Goal: Information Seeking & Learning: Compare options

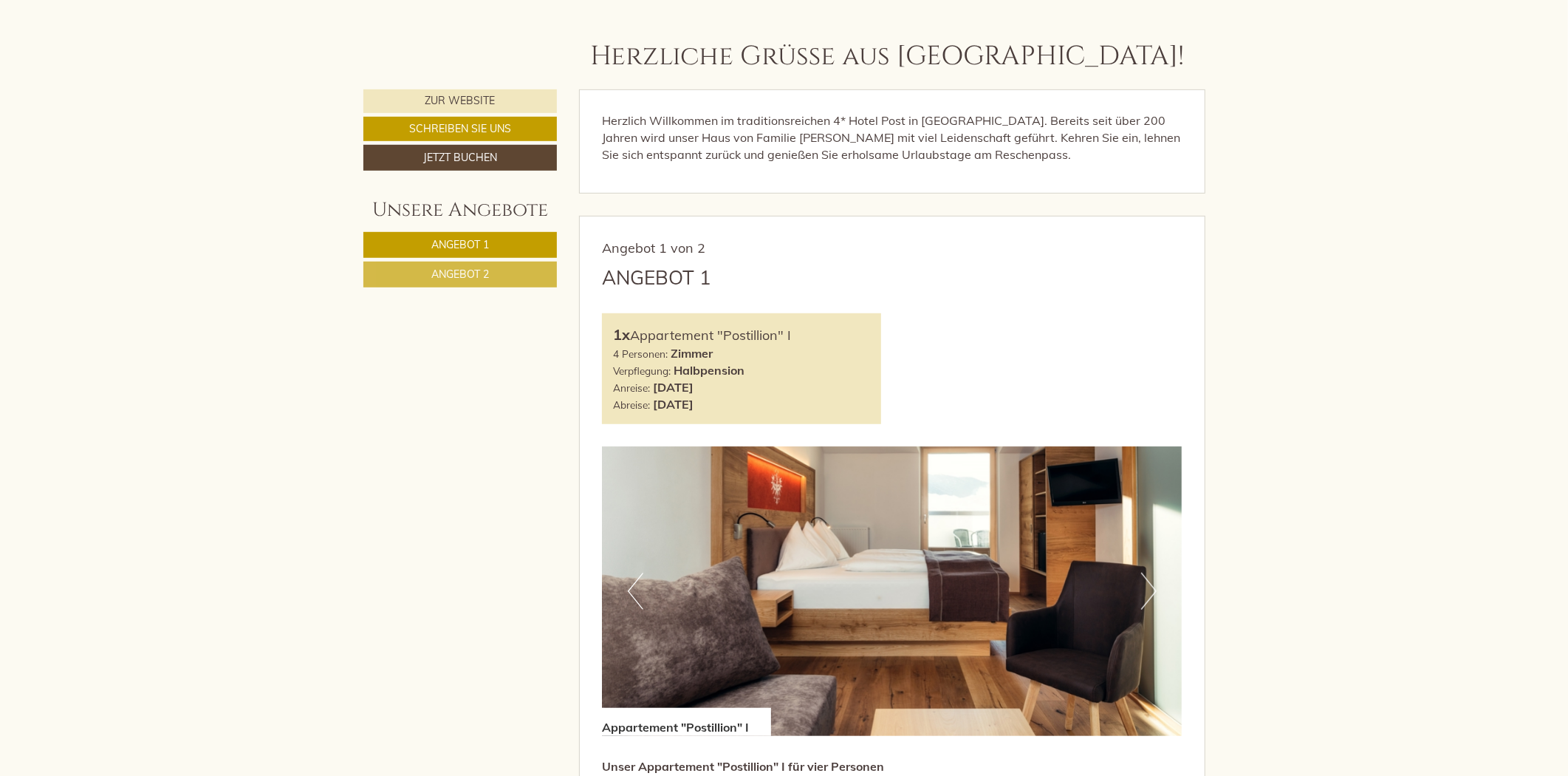
scroll to position [739, 0]
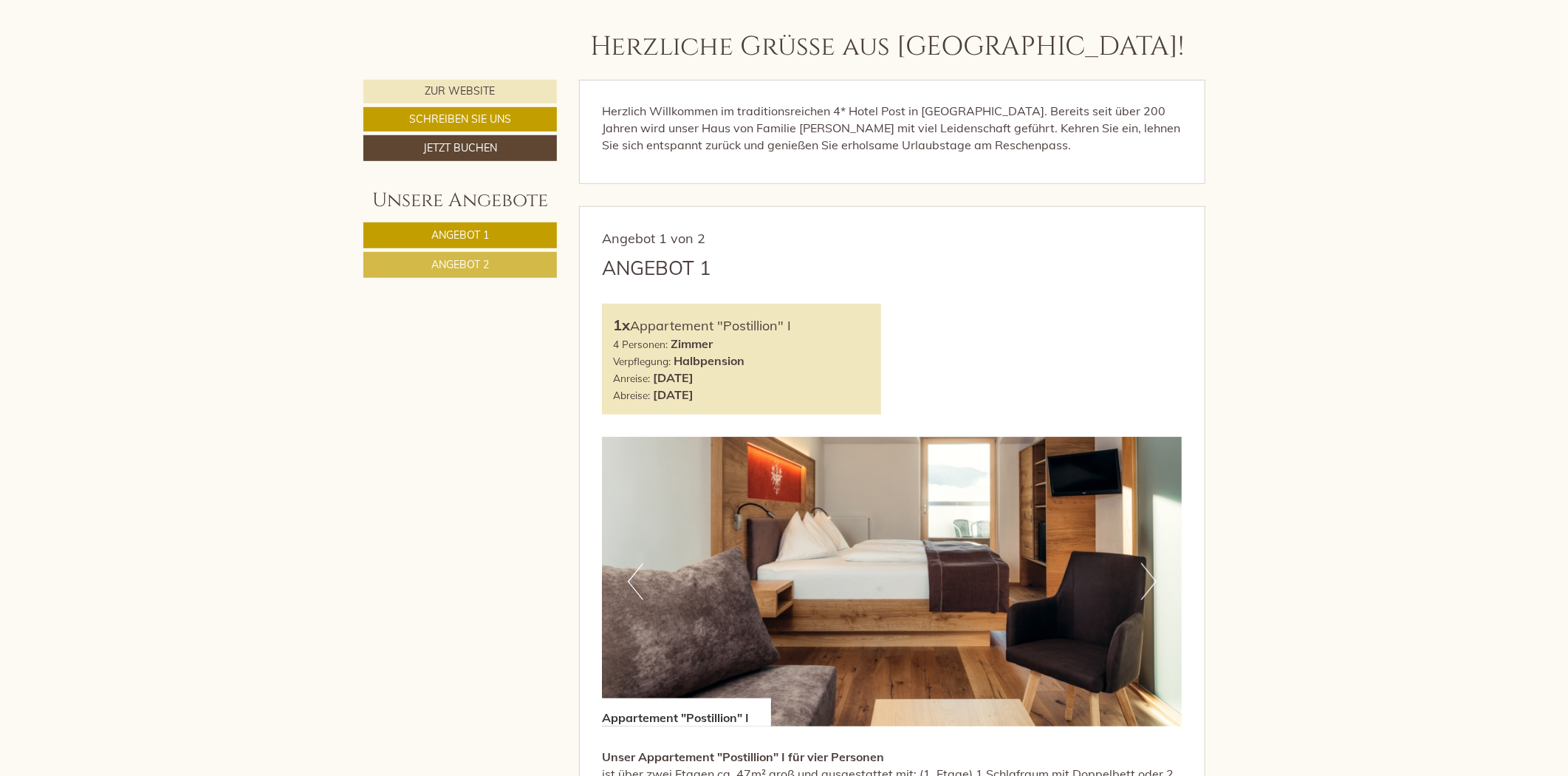
click at [488, 263] on span "Angebot 2" at bounding box center [460, 265] width 58 height 14
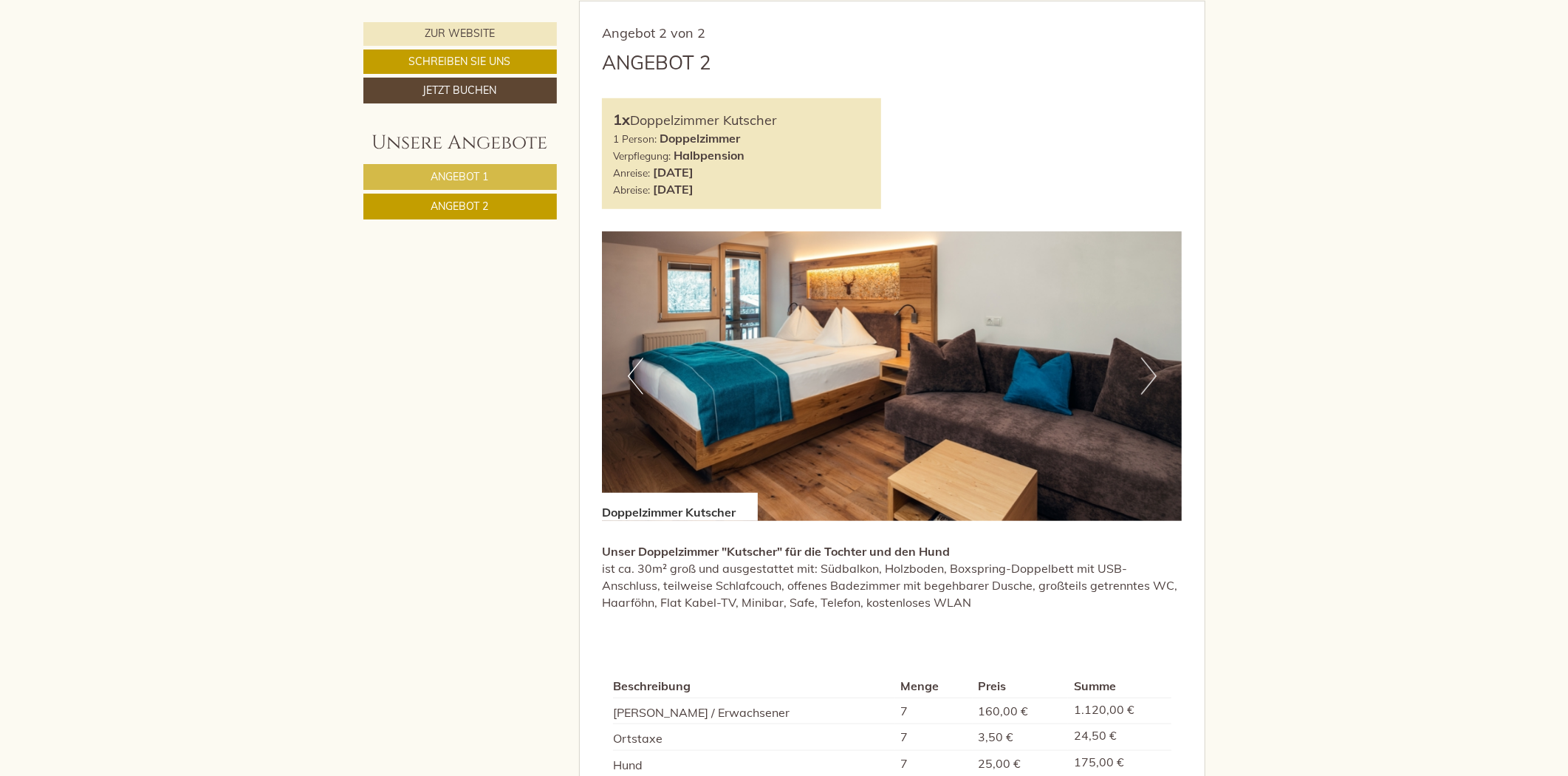
click at [491, 172] on link "Angebot 1" at bounding box center [460, 177] width 193 height 26
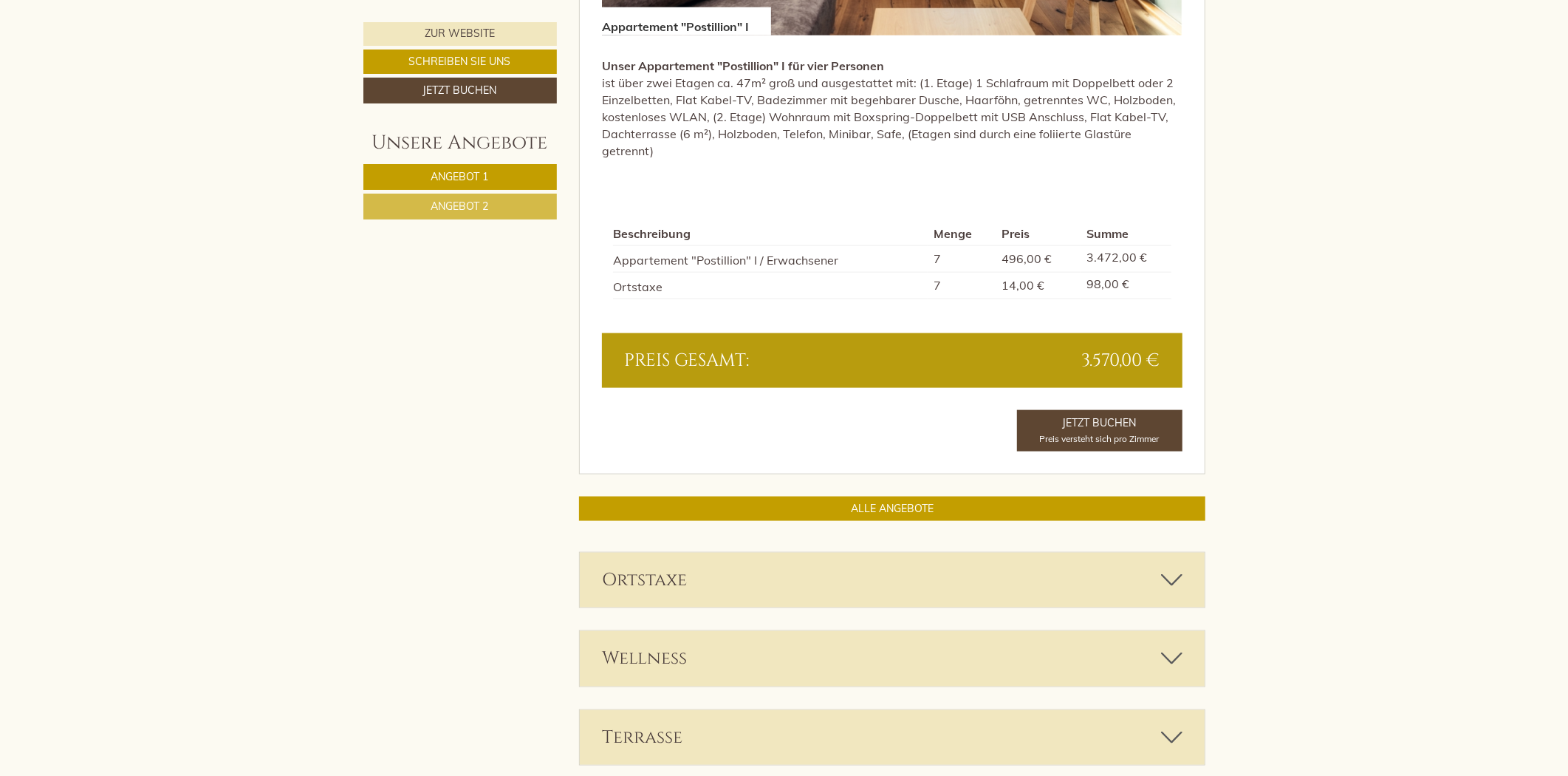
scroll to position [1602, 0]
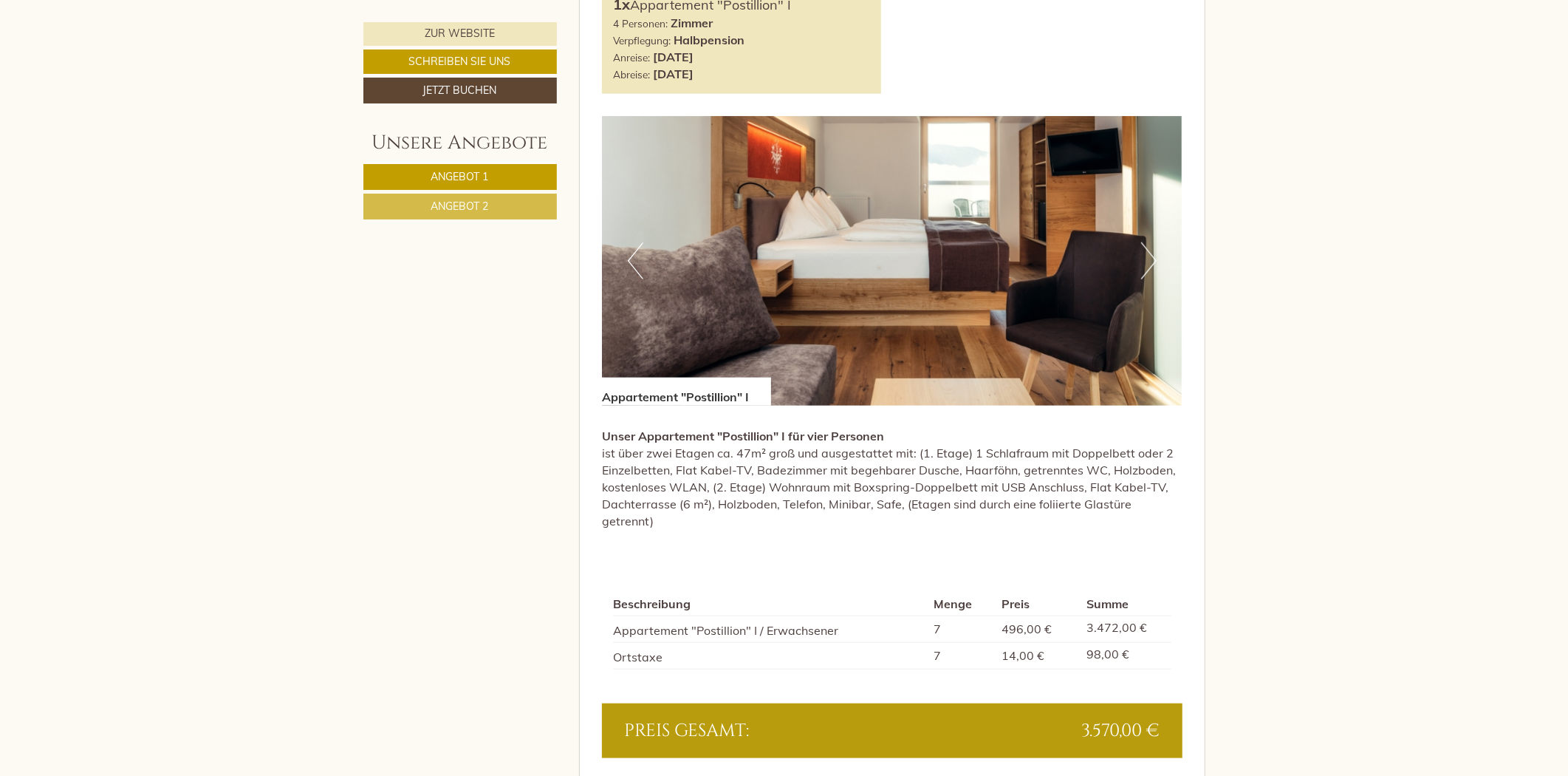
scroll to position [1231, 0]
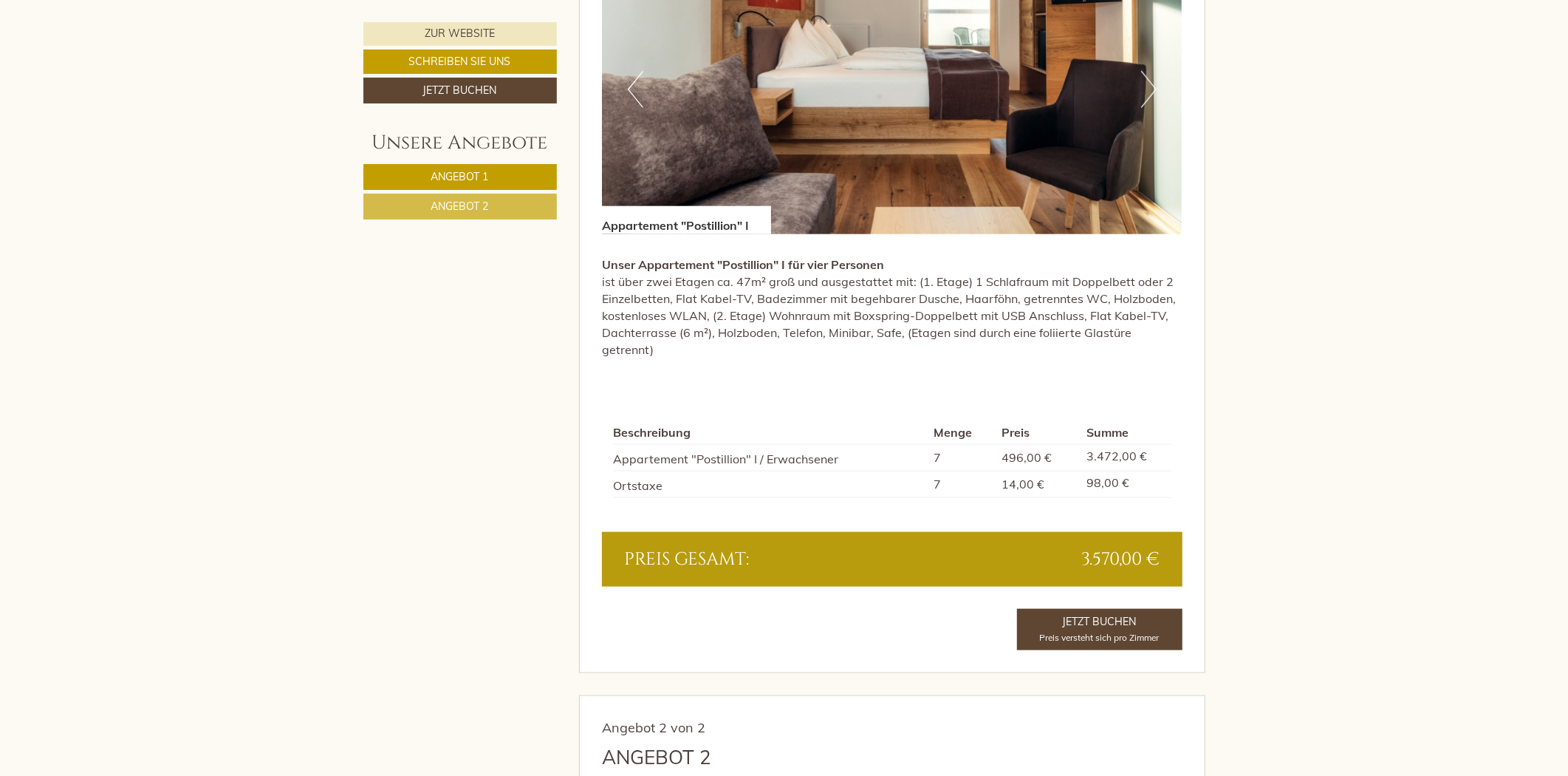
click at [526, 215] on link "Angebot 2" at bounding box center [460, 206] width 193 height 26
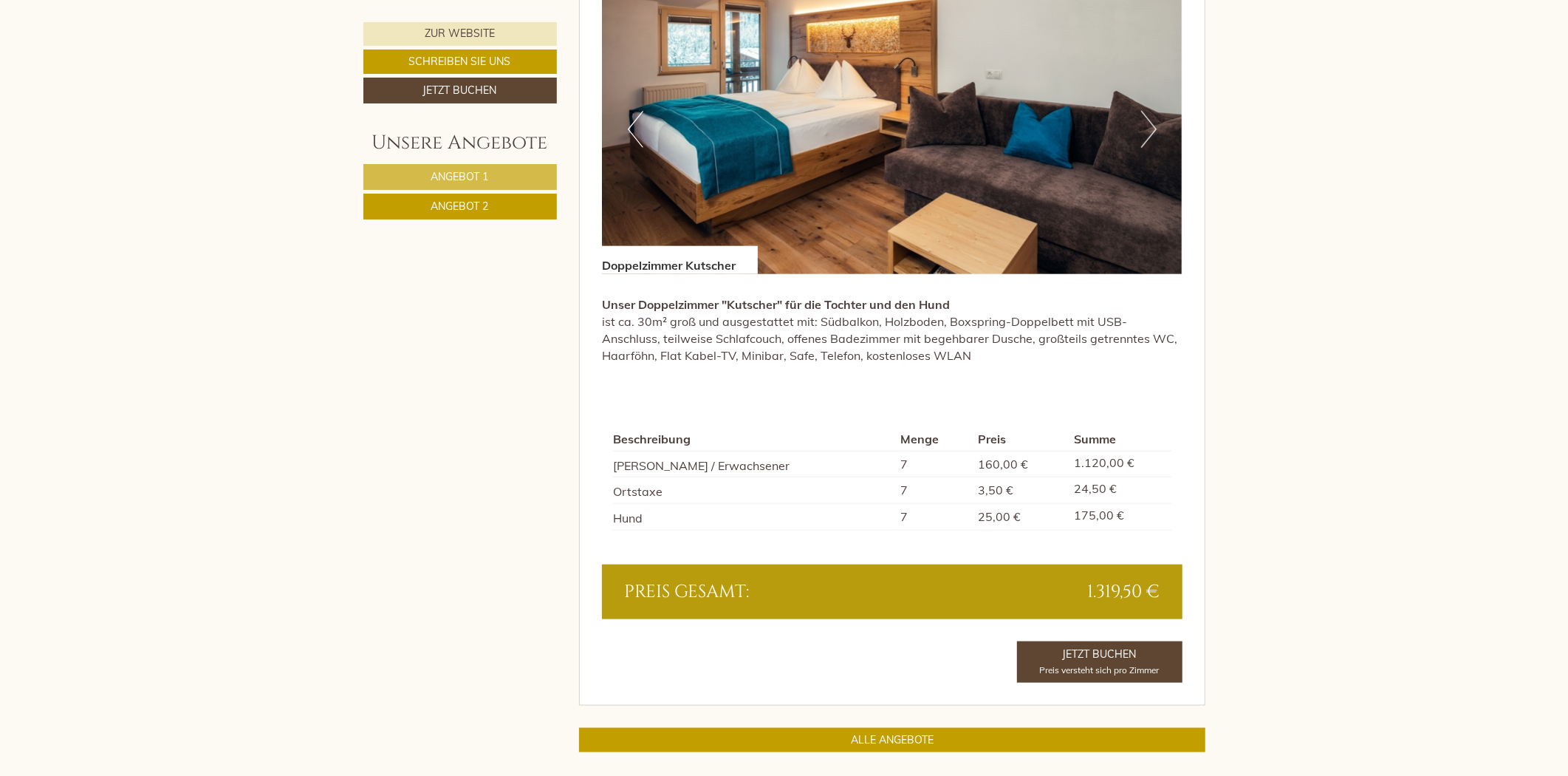
scroll to position [1356, 0]
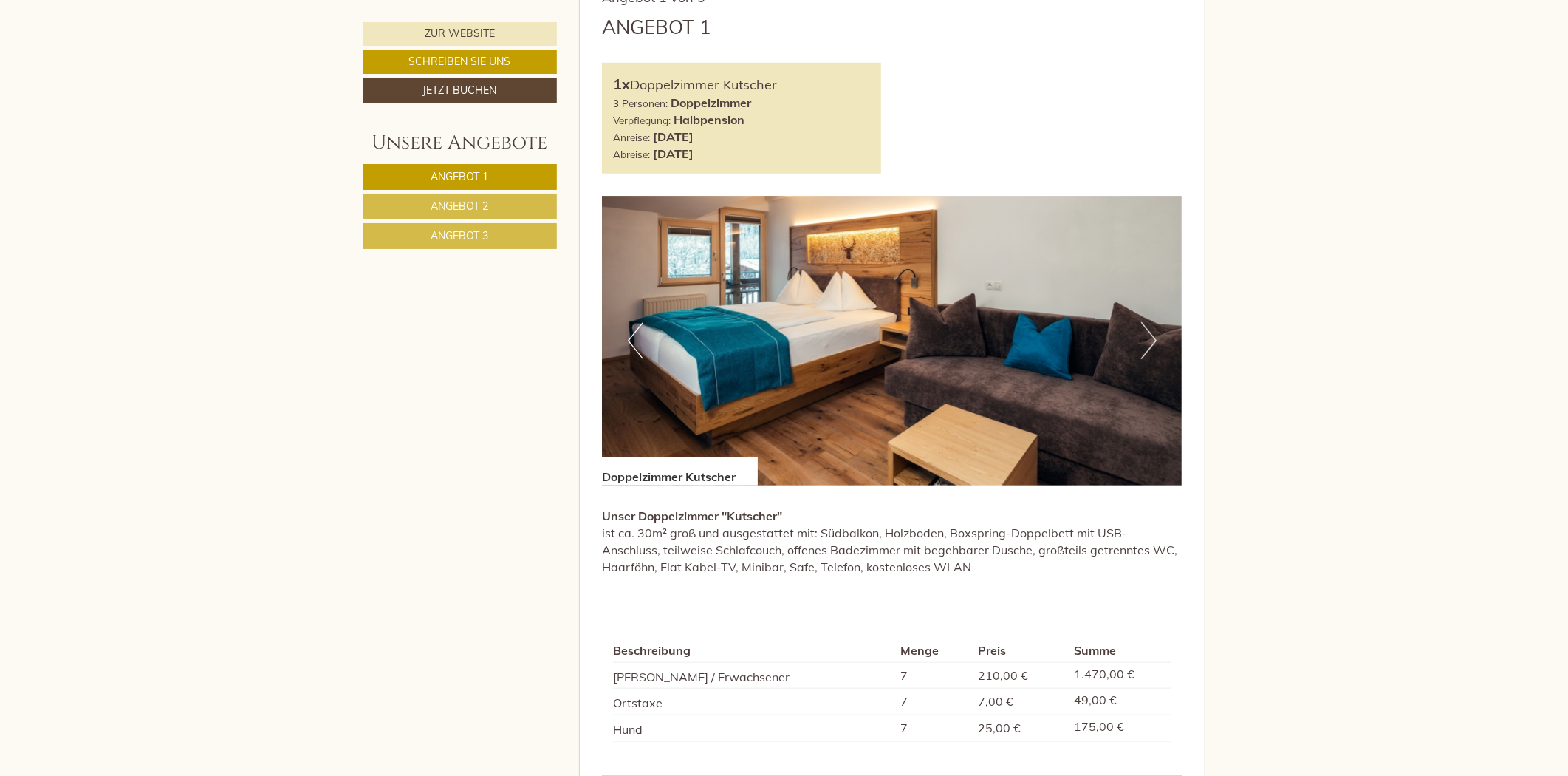
scroll to position [1067, 0]
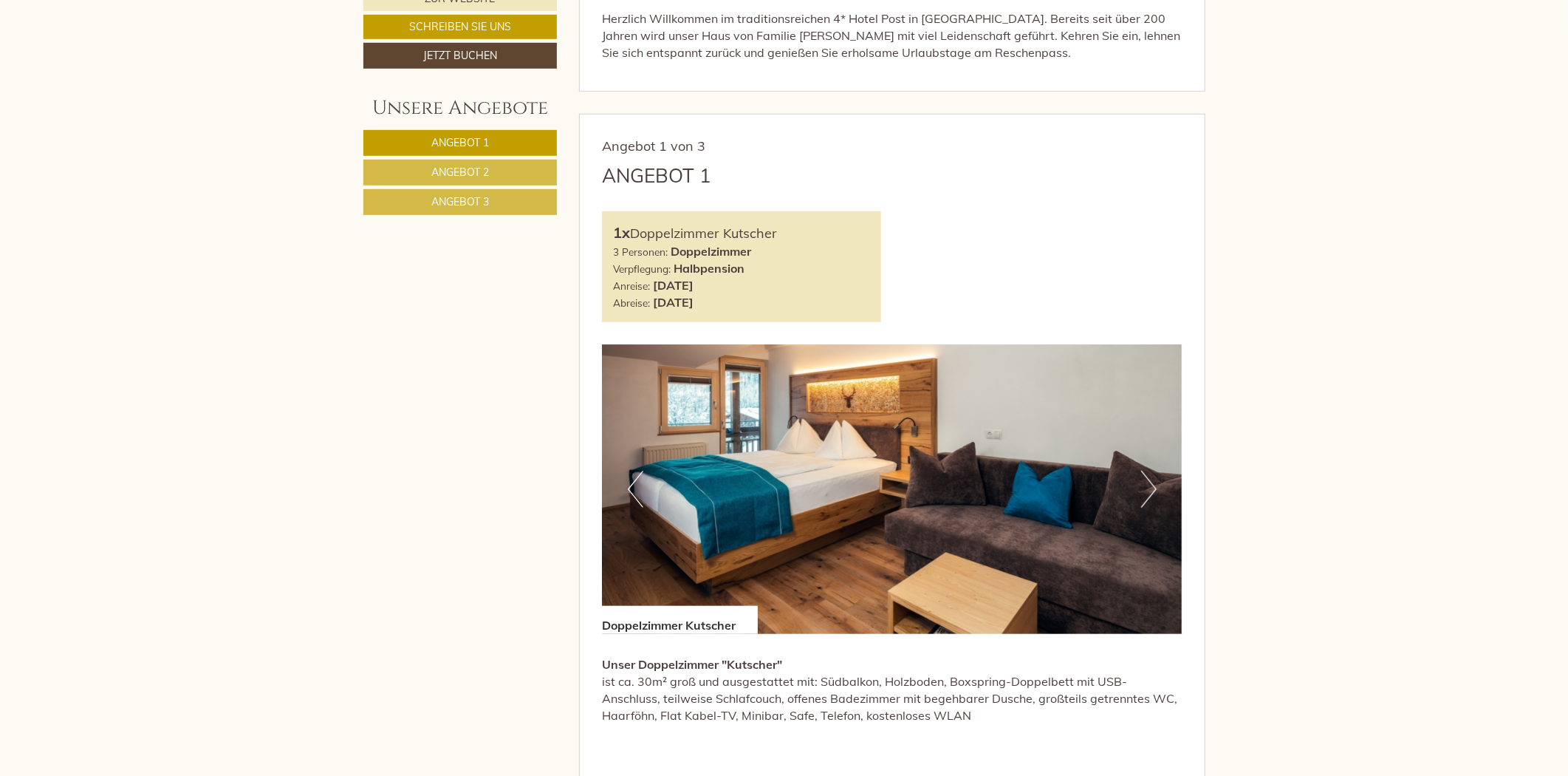
scroll to position [1149, 0]
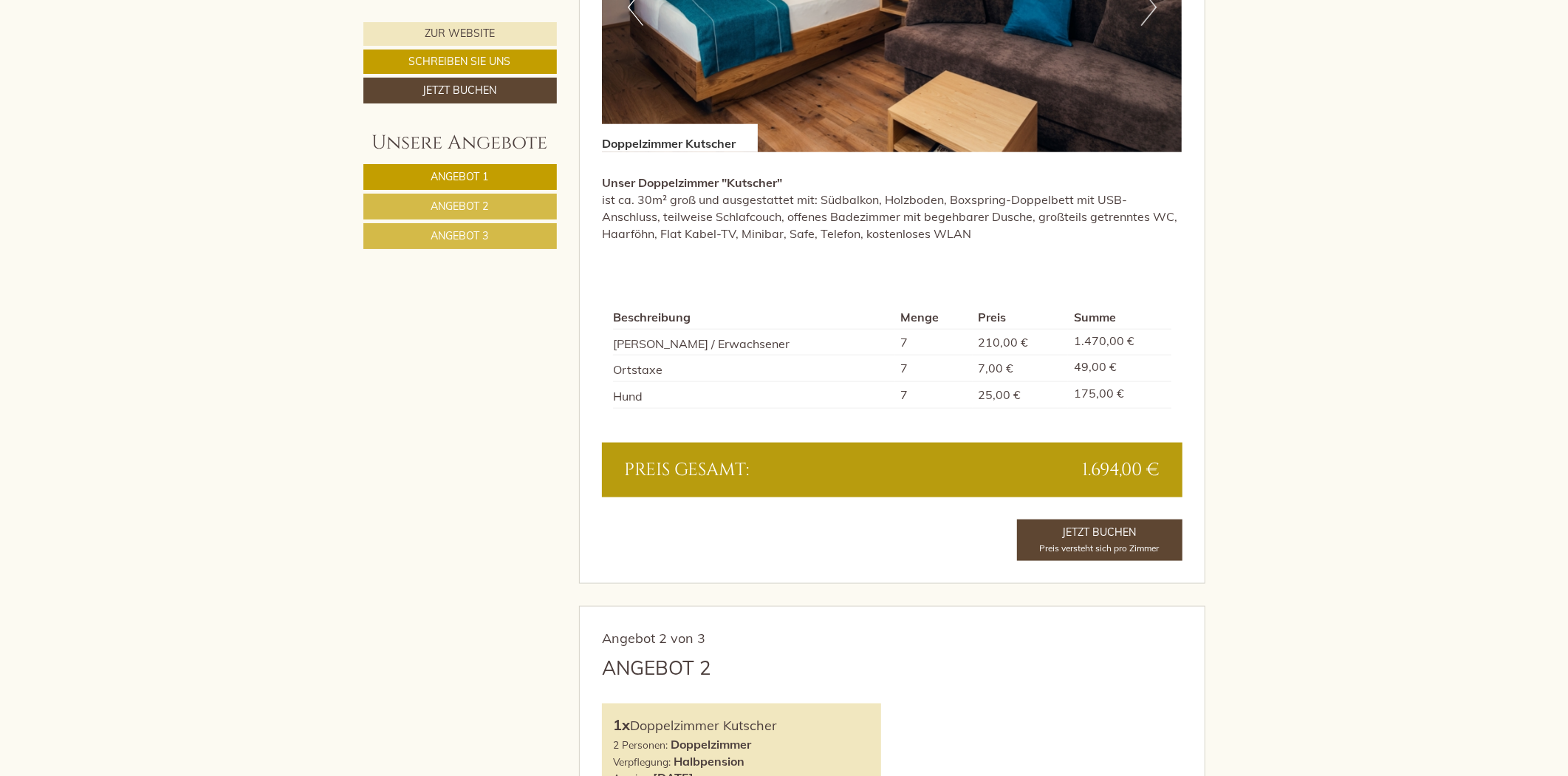
click at [489, 237] on span "Angebot 3" at bounding box center [460, 236] width 58 height 14
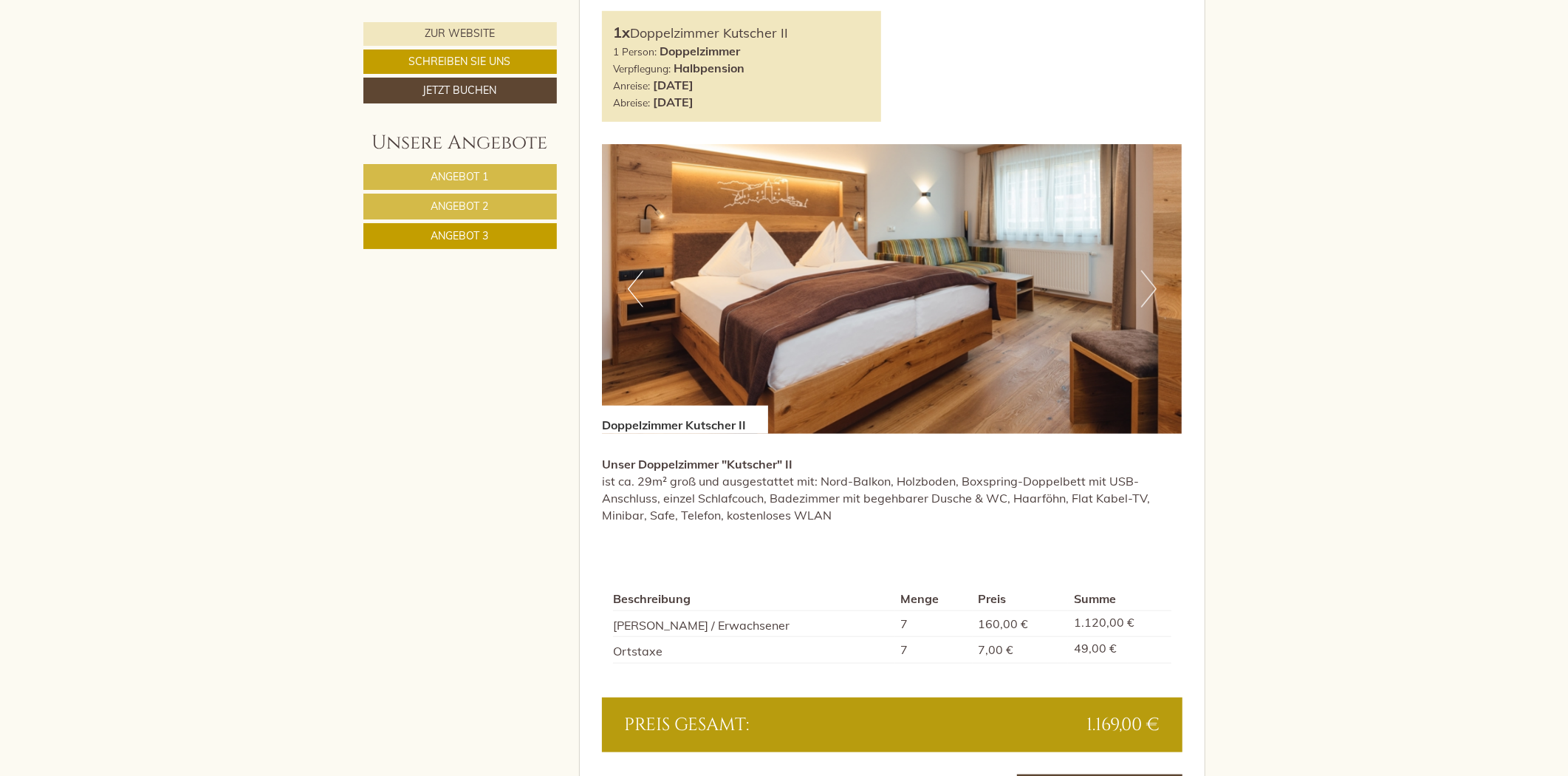
scroll to position [1191, 0]
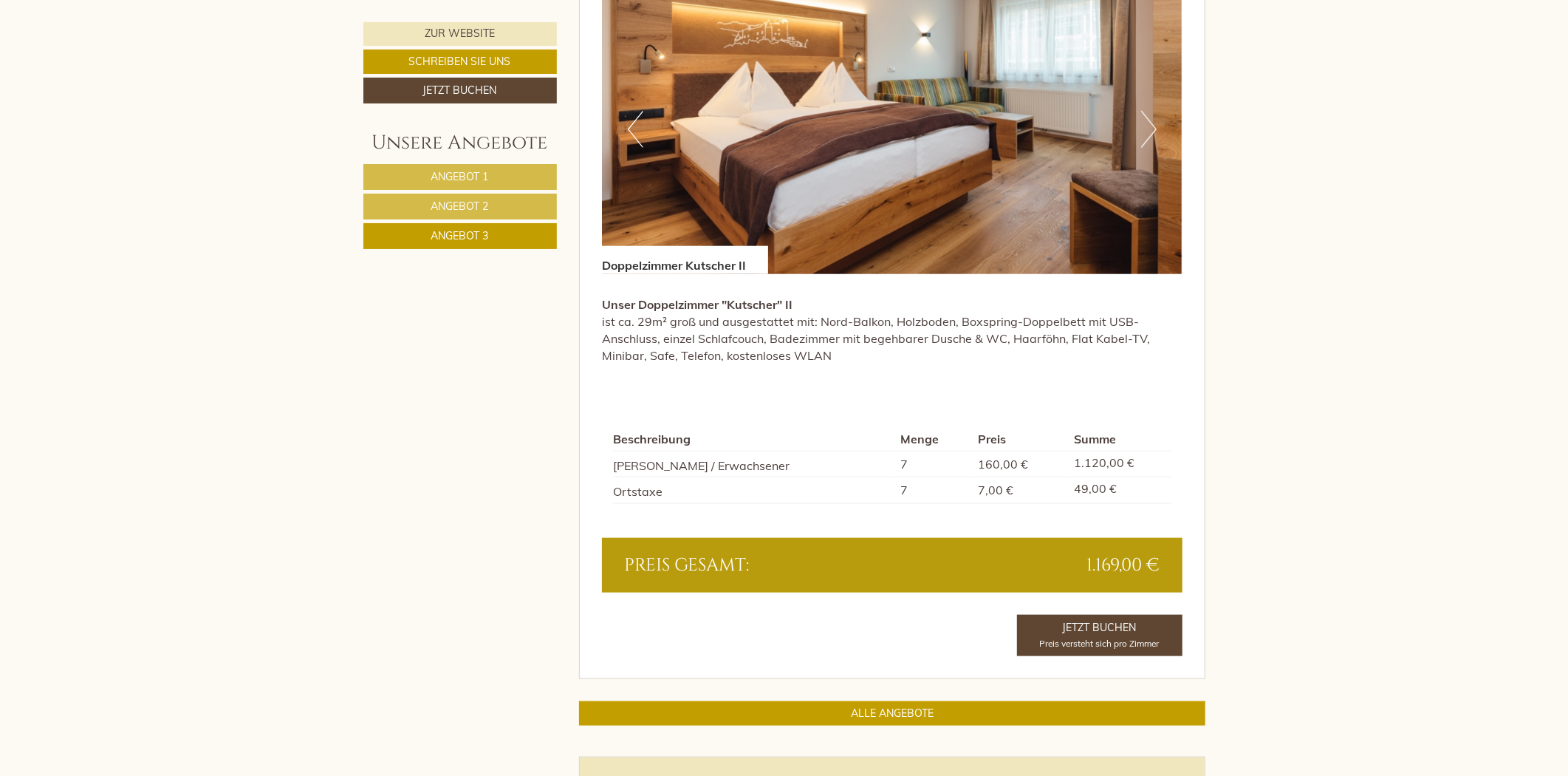
click at [517, 205] on link "Angebot 2" at bounding box center [460, 206] width 193 height 26
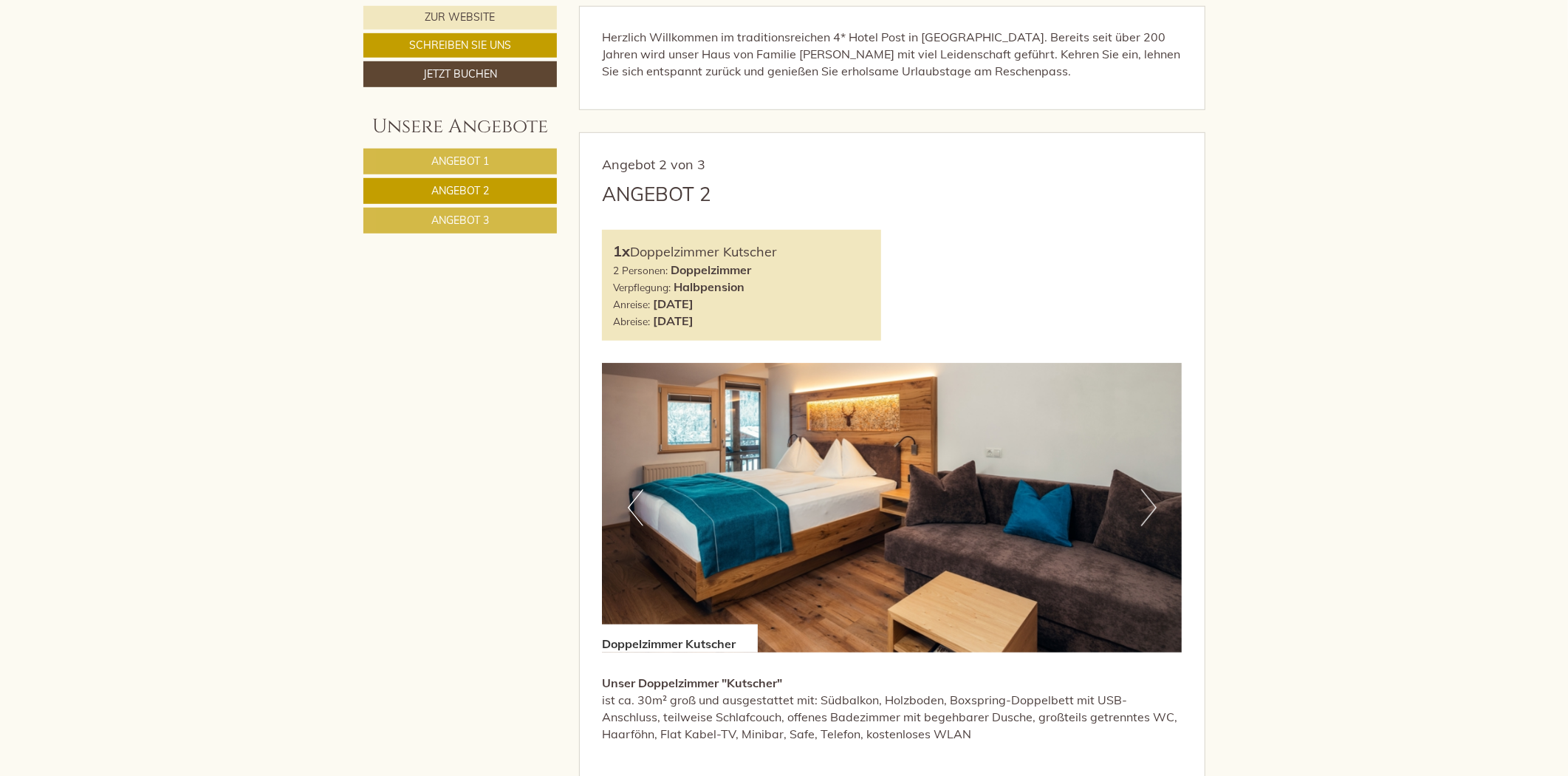
scroll to position [781, 0]
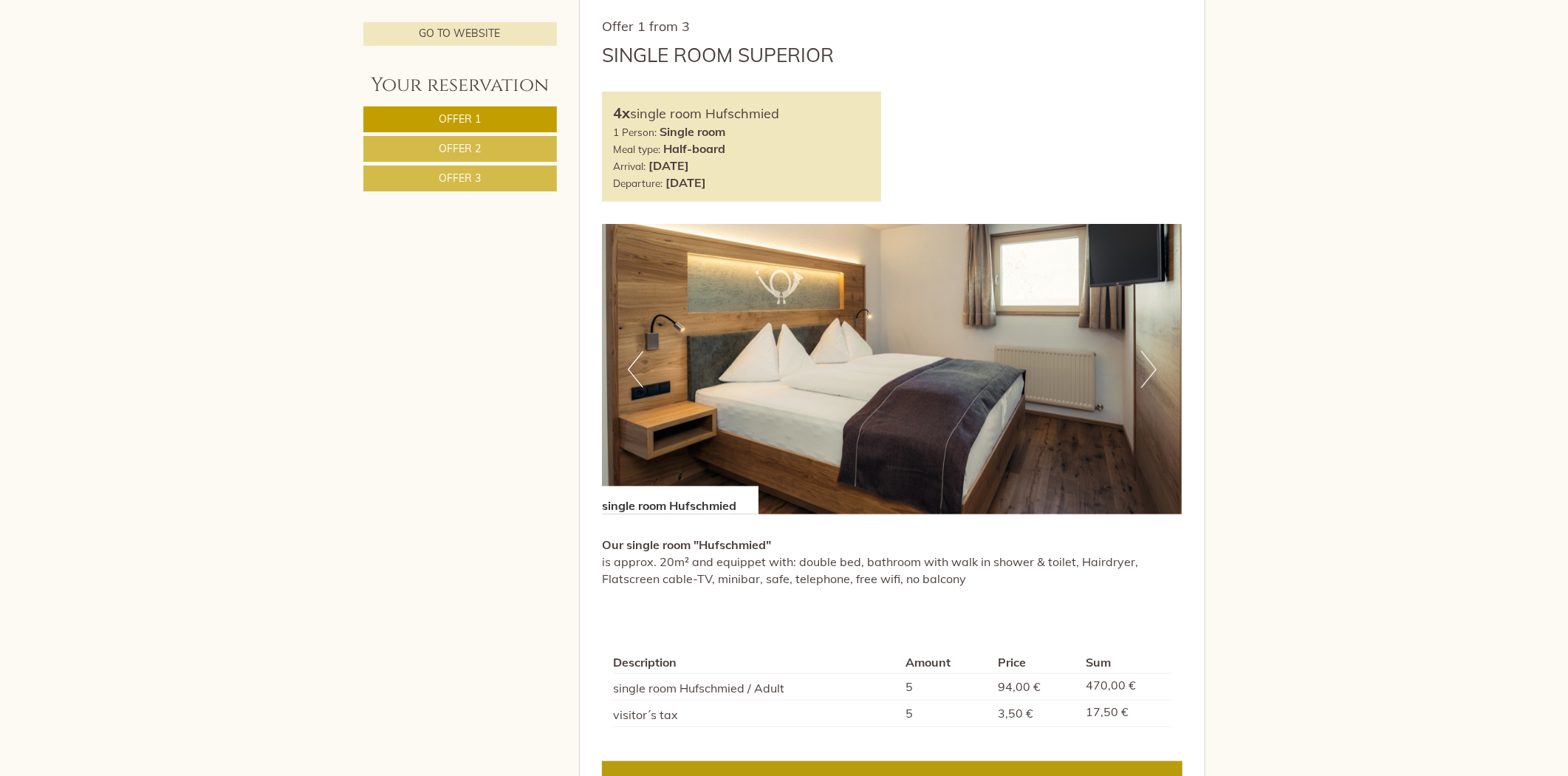
scroll to position [1397, 0]
